Goal: Find specific page/section: Find specific page/section

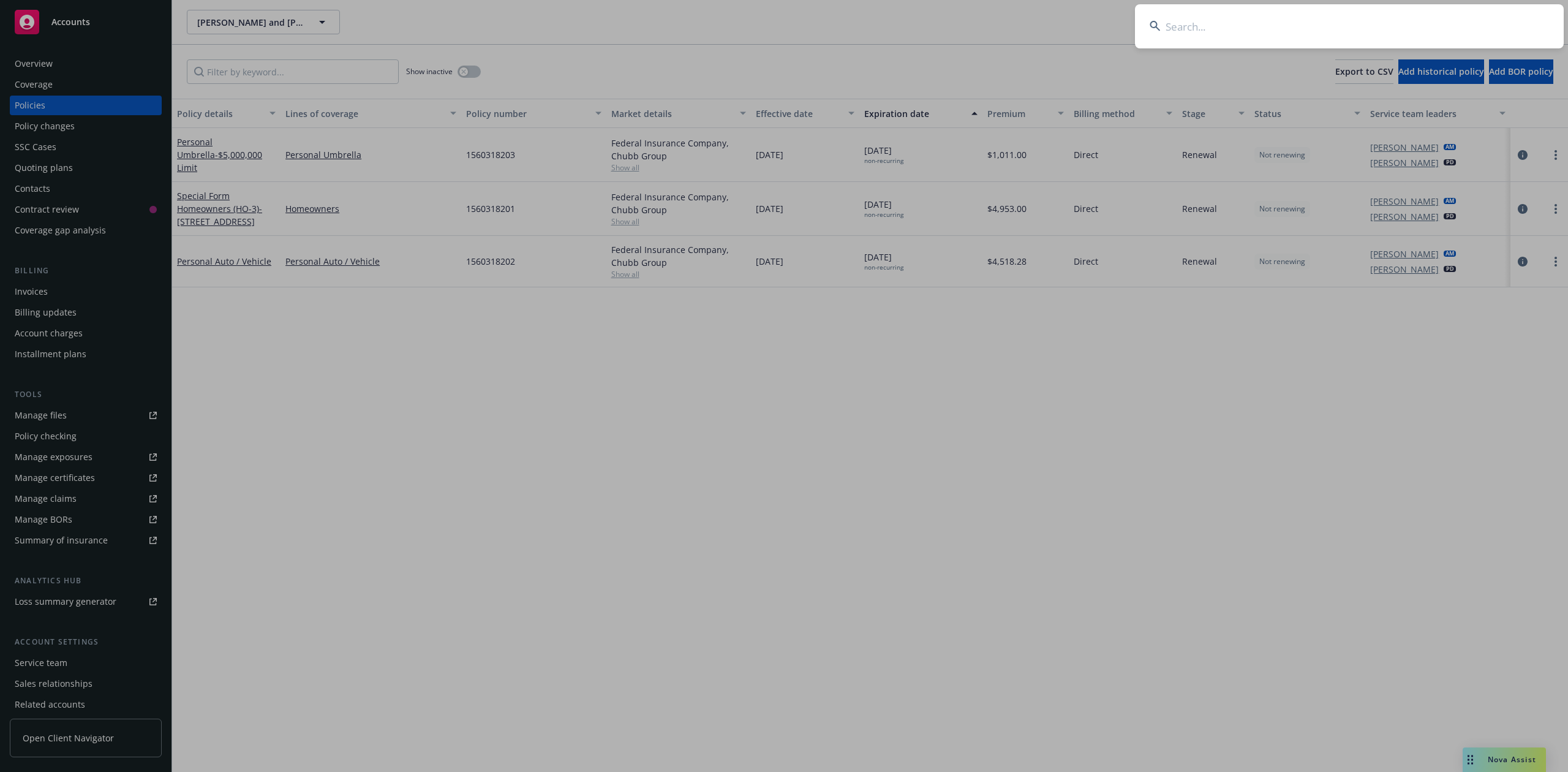
click at [1197, 18] on input at bounding box center [1349, 26] width 429 height 44
paste input "[PERSON_NAME]"
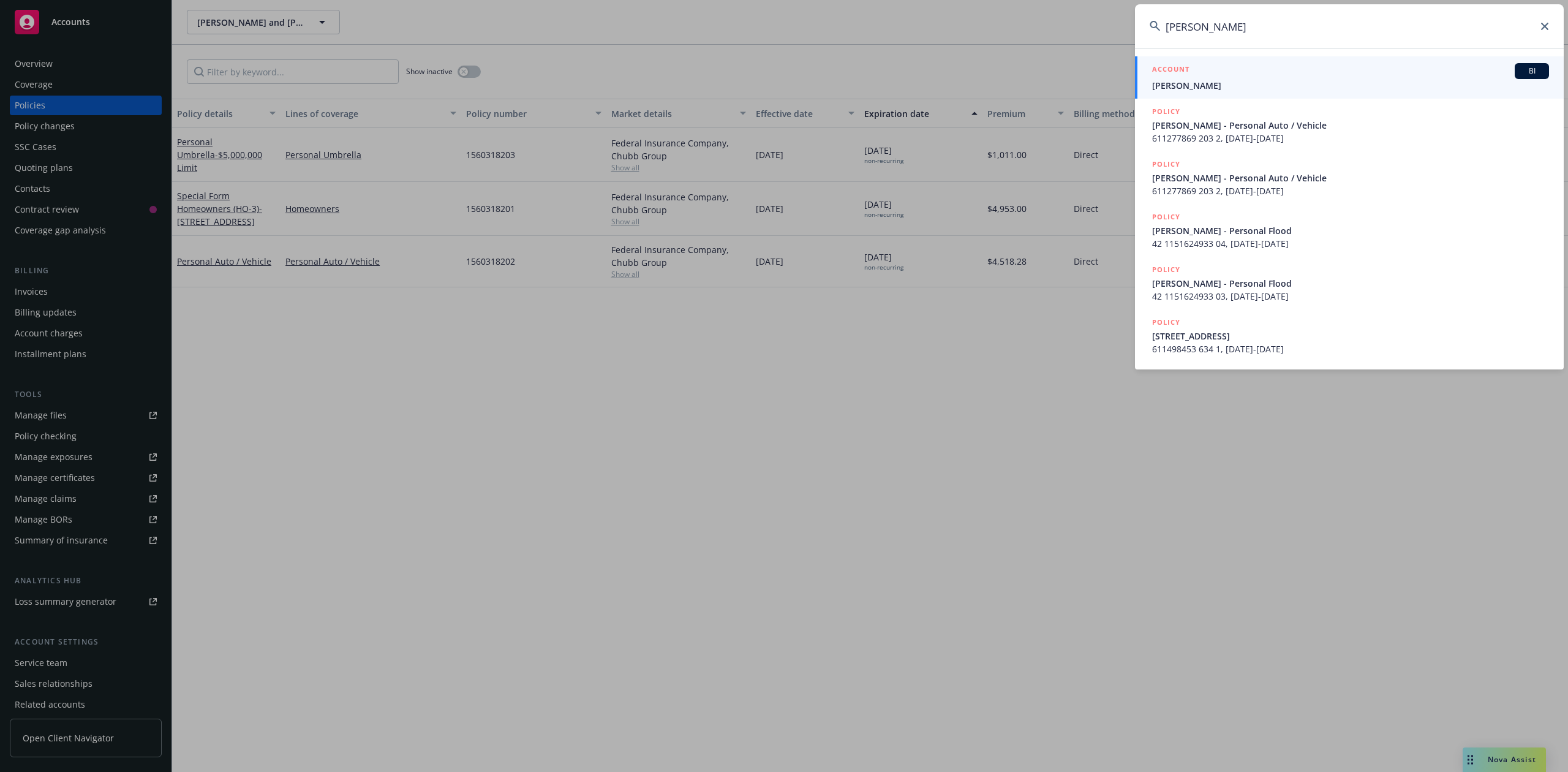
type input "[PERSON_NAME]"
click at [1213, 75] on div "ACCOUNT BI" at bounding box center [1350, 71] width 397 height 16
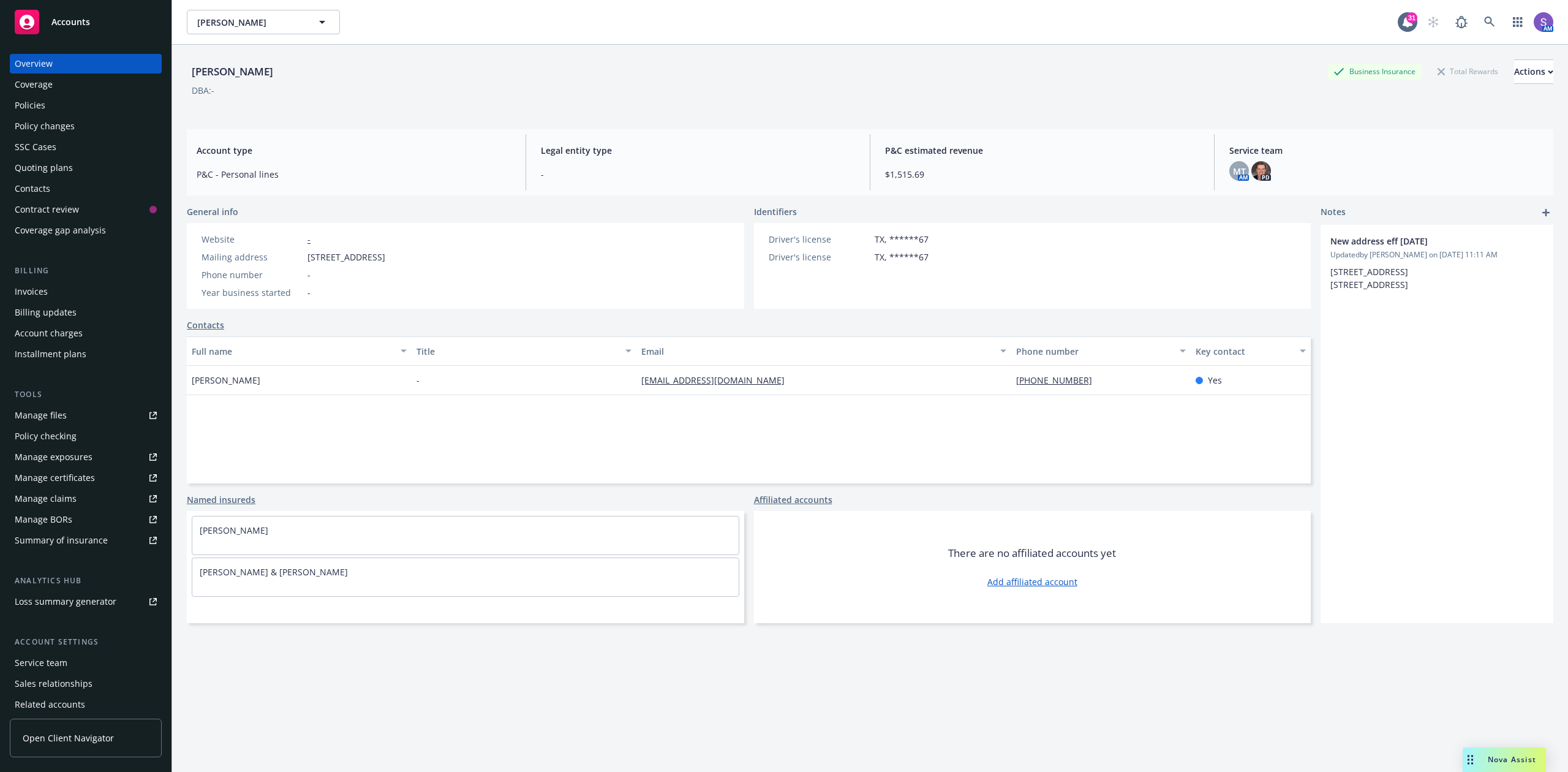
click at [44, 106] on div "Policies" at bounding box center [30, 105] width 31 height 20
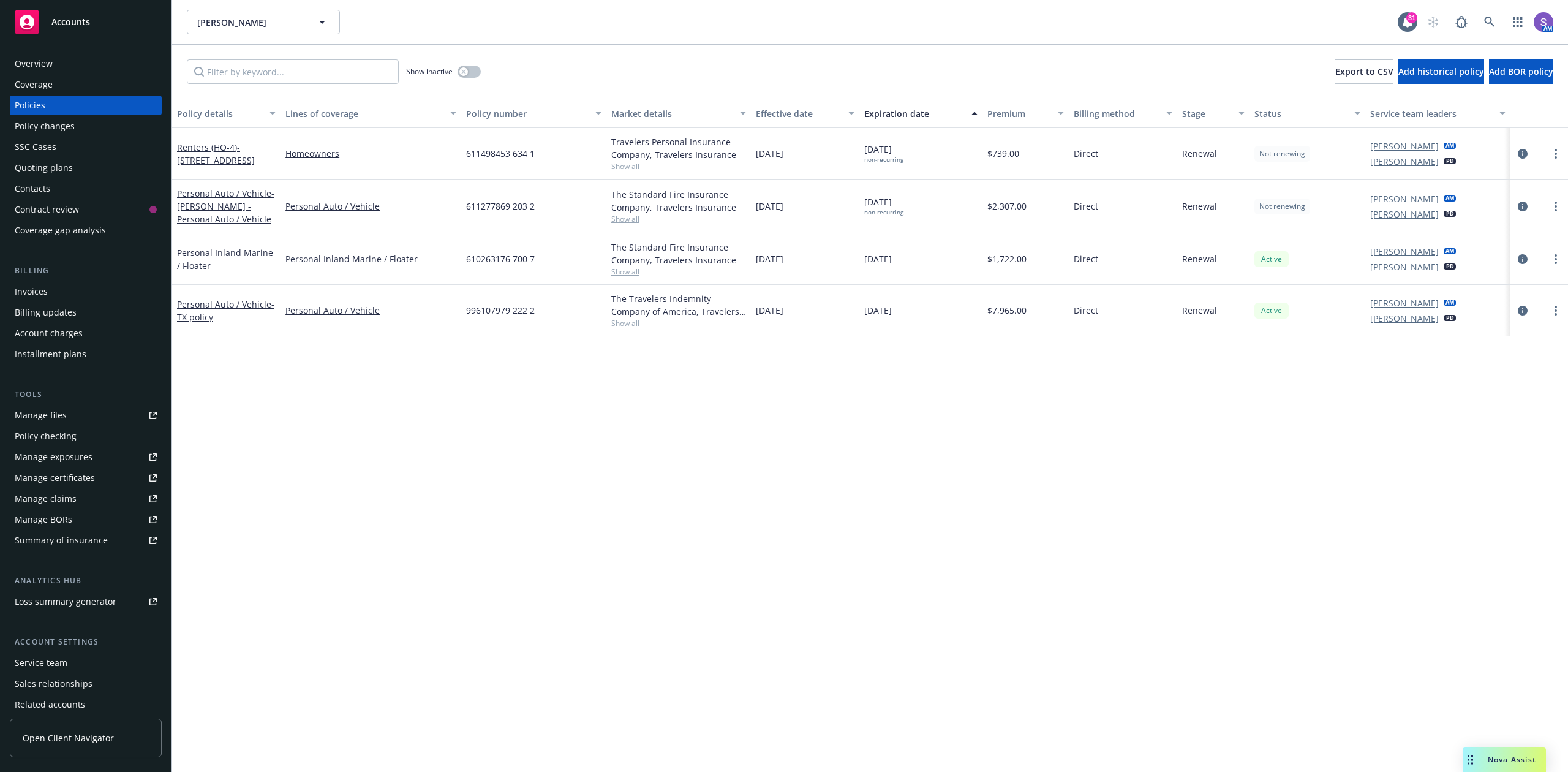
click at [45, 67] on div "Overview" at bounding box center [34, 64] width 38 height 20
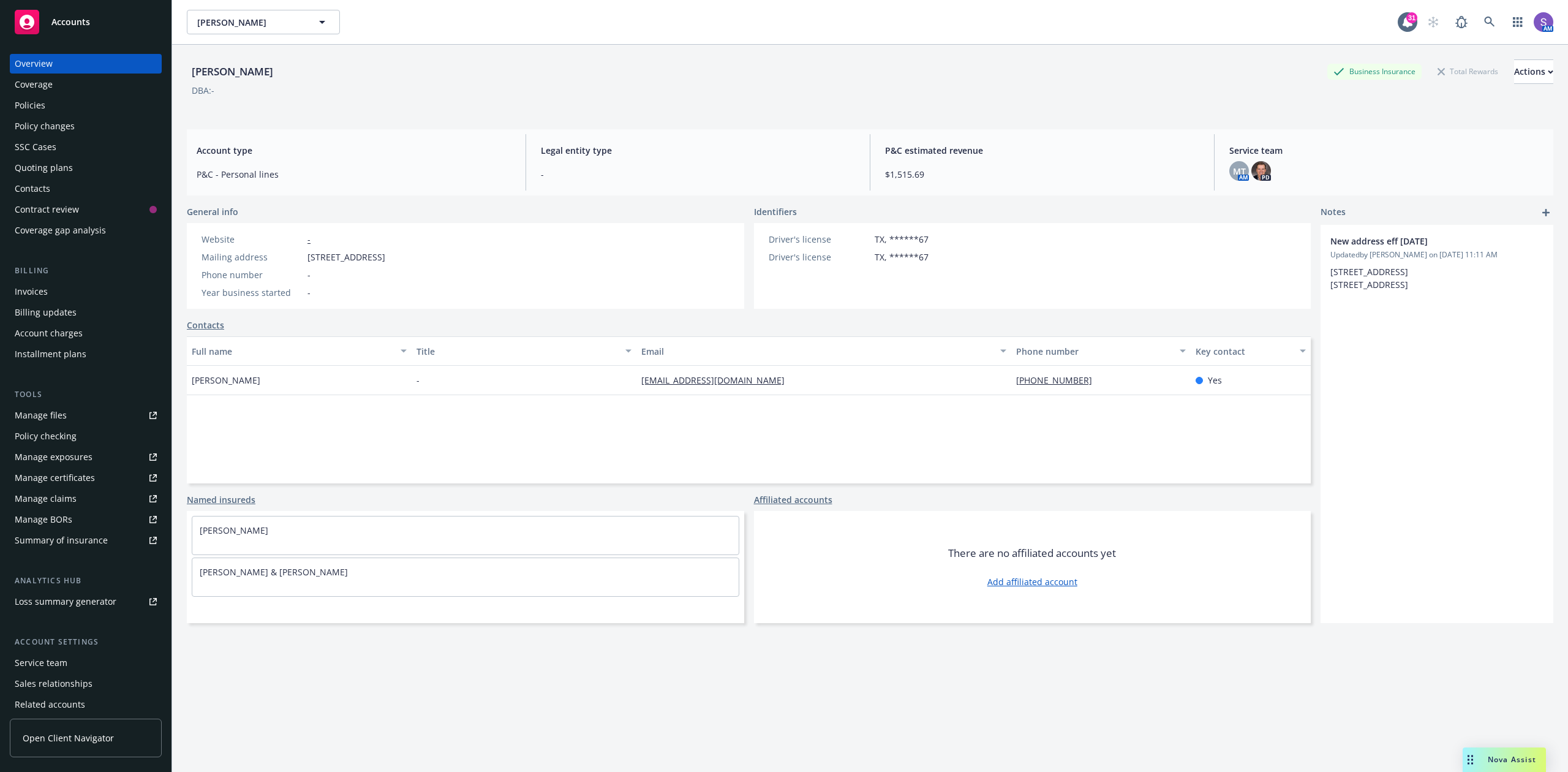
click at [28, 103] on div "Policies" at bounding box center [30, 105] width 31 height 20
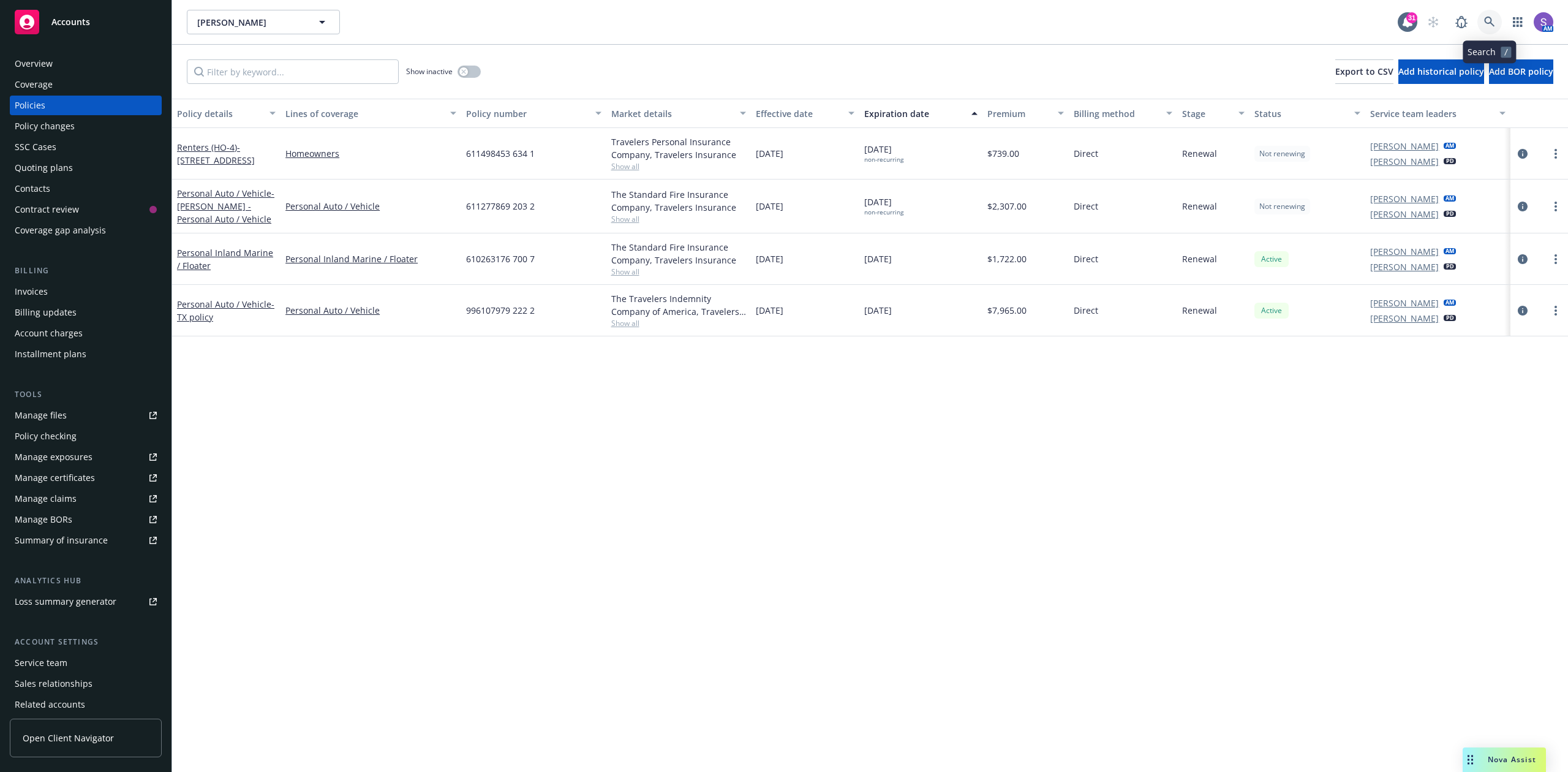
click at [1493, 22] on icon at bounding box center [1489, 22] width 11 height 11
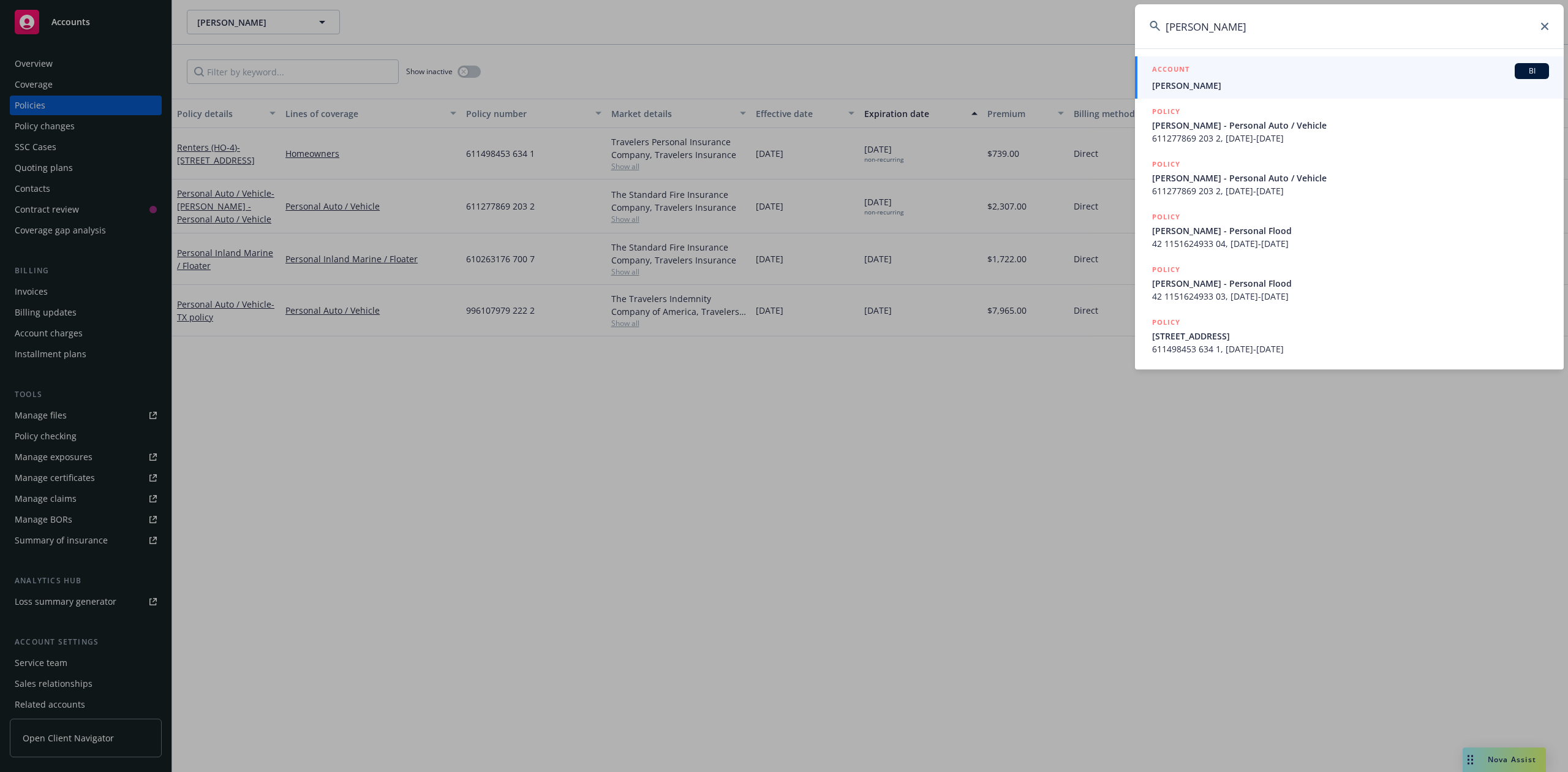
type input "[PERSON_NAME]"
click at [1206, 76] on div "ACCOUNT BI" at bounding box center [1350, 71] width 397 height 16
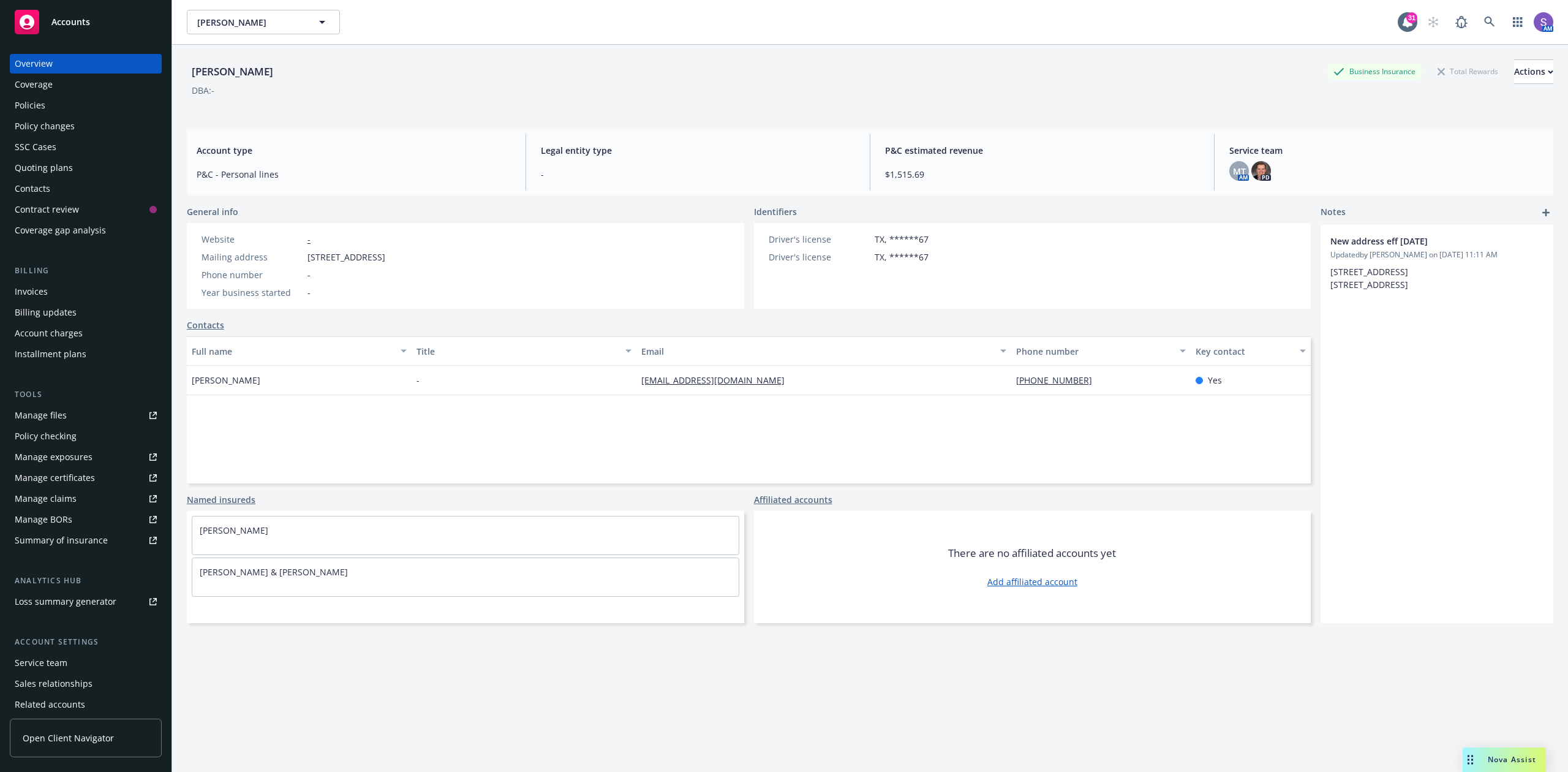
click at [32, 108] on div "Policies" at bounding box center [30, 105] width 31 height 20
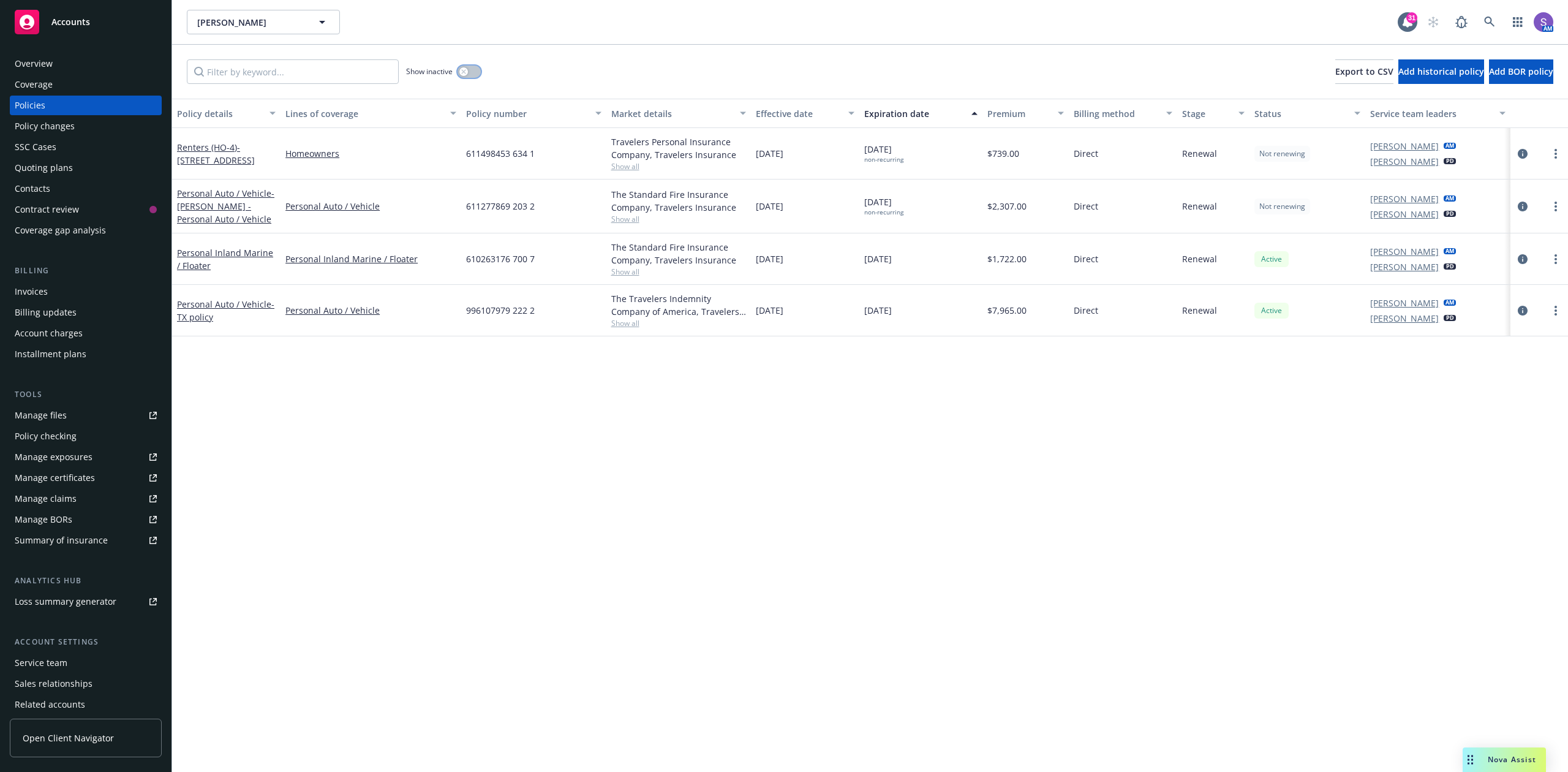
click at [467, 67] on div "button" at bounding box center [464, 72] width 9 height 9
